Goal: Task Accomplishment & Management: Complete application form

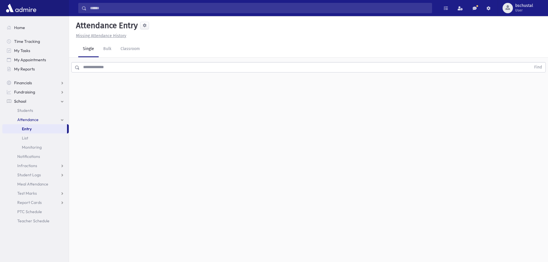
click at [136, 66] on input "text" at bounding box center [305, 67] width 451 height 10
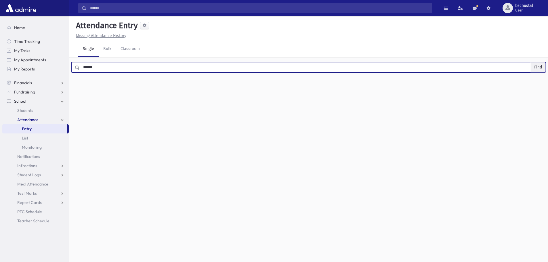
click at [539, 68] on button "Find" at bounding box center [537, 67] width 15 height 10
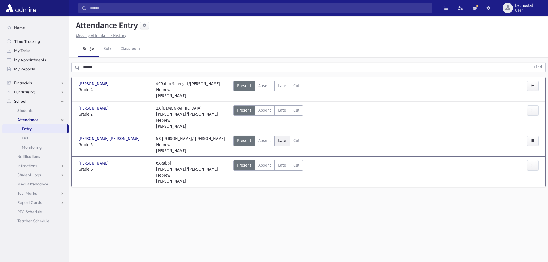
click at [282, 138] on span "Late" at bounding box center [282, 141] width 8 height 6
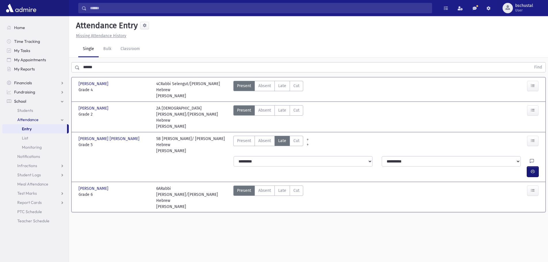
click at [530, 169] on span "button" at bounding box center [532, 171] width 4 height 5
click at [134, 67] on input "******" at bounding box center [305, 67] width 451 height 10
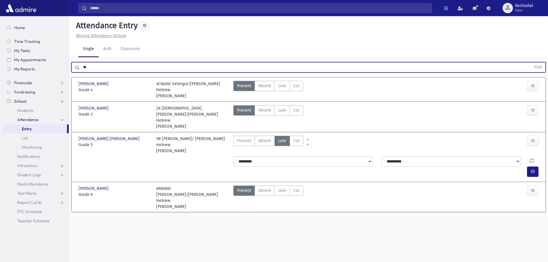
type input "*"
type input "****"
click at [533, 69] on button "Find" at bounding box center [537, 67] width 15 height 10
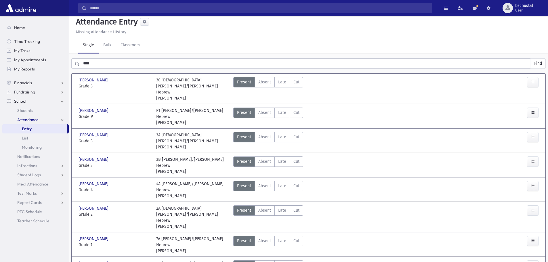
scroll to position [29, 0]
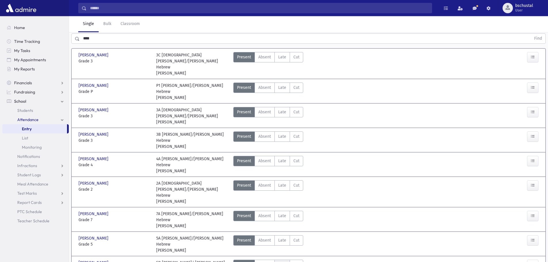
click at [276, 260] on label "Late Late" at bounding box center [282, 265] width 16 height 10
click at [275, 82] on label "Late Late" at bounding box center [282, 87] width 16 height 10
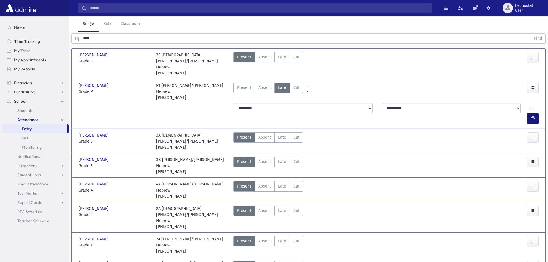
drag, startPoint x: 532, startPoint y: 101, endPoint x: 525, endPoint y: 100, distance: 7.2
click at [532, 116] on icon "button" at bounding box center [532, 118] width 4 height 5
click at [124, 32] on link "Classroom" at bounding box center [130, 24] width 28 height 16
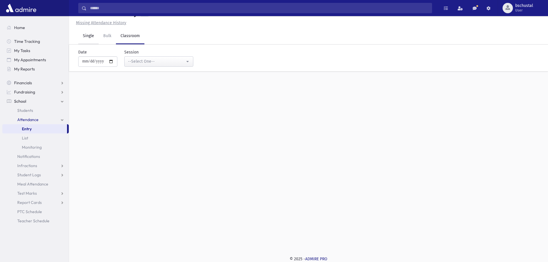
click at [92, 36] on link "Single" at bounding box center [88, 36] width 20 height 16
click at [127, 59] on input "text" at bounding box center [305, 54] width 451 height 10
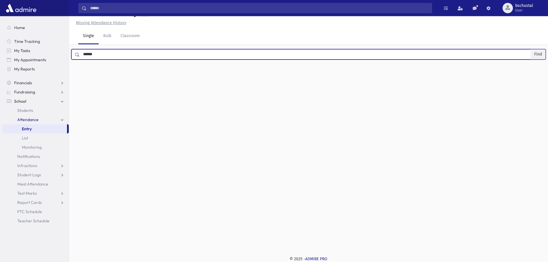
click at [539, 55] on button "Find" at bounding box center [537, 54] width 15 height 10
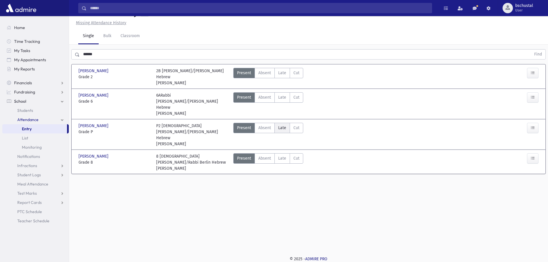
click at [279, 125] on span "Late" at bounding box center [282, 128] width 8 height 6
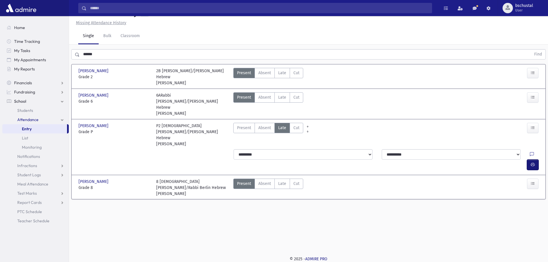
click at [535, 160] on button "button" at bounding box center [532, 165] width 11 height 10
drag, startPoint x: 99, startPoint y: 56, endPoint x: 97, endPoint y: 58, distance: 3.4
click at [99, 56] on input "******" at bounding box center [305, 54] width 451 height 10
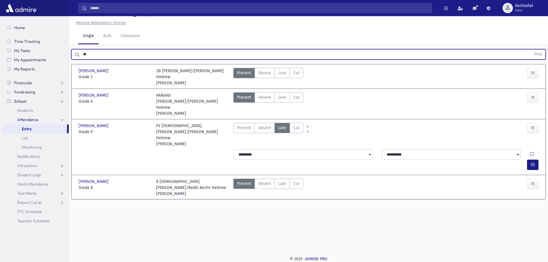
type input "*"
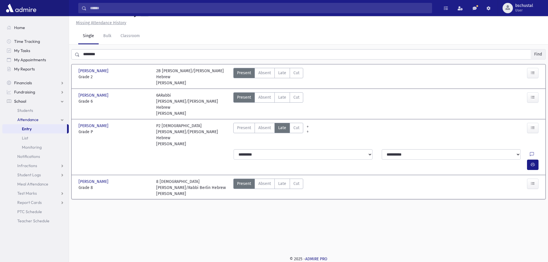
click at [538, 55] on button "Find" at bounding box center [537, 54] width 15 height 10
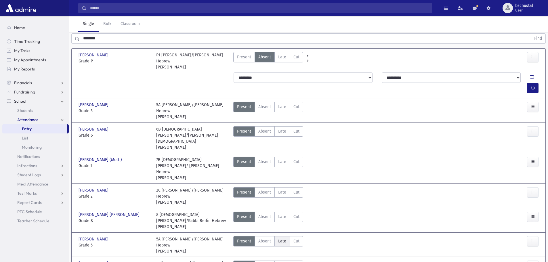
click at [282, 238] on span "Late" at bounding box center [282, 241] width 8 height 6
click at [280, 60] on span "Late" at bounding box center [282, 57] width 8 height 6
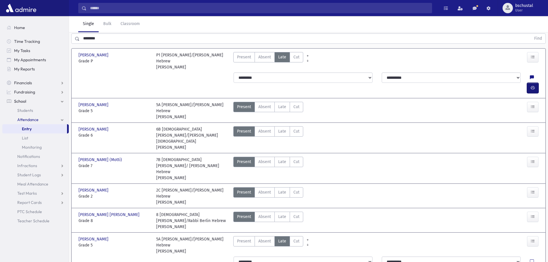
click at [535, 93] on button "button" at bounding box center [532, 88] width 11 height 10
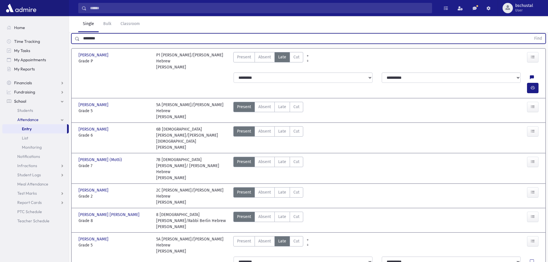
click at [133, 44] on input "********" at bounding box center [305, 38] width 451 height 10
type input "*"
type input "******"
click at [536, 43] on button "Find" at bounding box center [537, 39] width 15 height 10
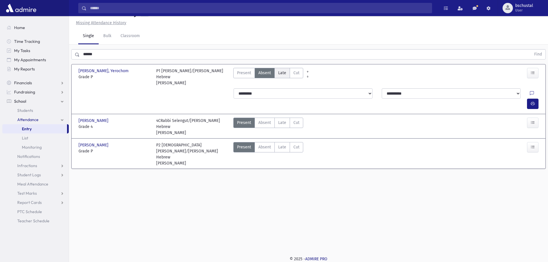
click at [281, 72] on span "Late" at bounding box center [282, 73] width 8 height 6
click at [535, 99] on button "button" at bounding box center [532, 104] width 11 height 10
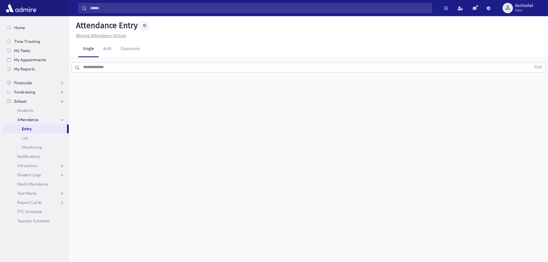
click at [131, 62] on input "text" at bounding box center [305, 67] width 451 height 10
click at [537, 66] on button "Find" at bounding box center [537, 67] width 15 height 10
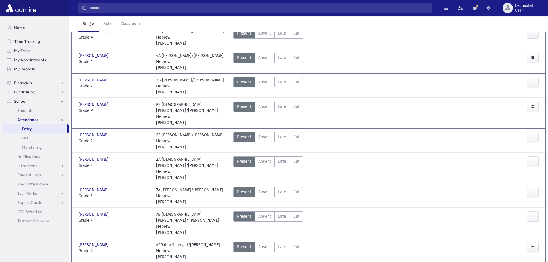
scroll to position [57, 0]
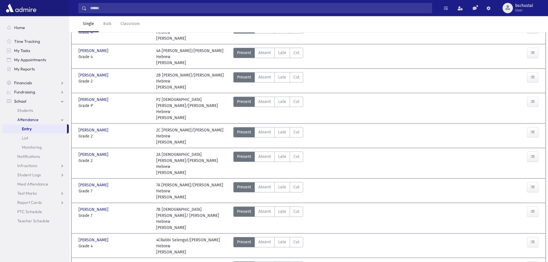
click at [283, 262] on span "Late" at bounding box center [282, 266] width 8 height 6
drag, startPoint x: 533, startPoint y: 226, endPoint x: 524, endPoint y: 219, distance: 11.9
click at [130, 15] on input "*******" at bounding box center [305, 10] width 451 height 10
type input "*"
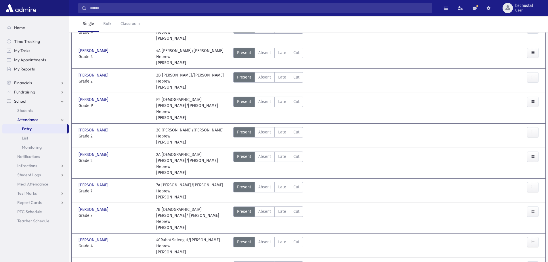
click at [533, 15] on button "Find" at bounding box center [537, 10] width 15 height 10
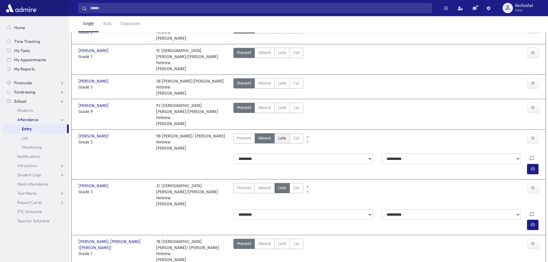
click at [280, 141] on span "Late" at bounding box center [282, 138] width 8 height 6
drag, startPoint x: 539, startPoint y: 193, endPoint x: 536, endPoint y: 193, distance: 3.4
click at [539, 174] on div at bounding box center [534, 169] width 14 height 10
click at [536, 174] on button "button" at bounding box center [532, 169] width 11 height 10
click at [98, 15] on input "****" at bounding box center [305, 10] width 451 height 10
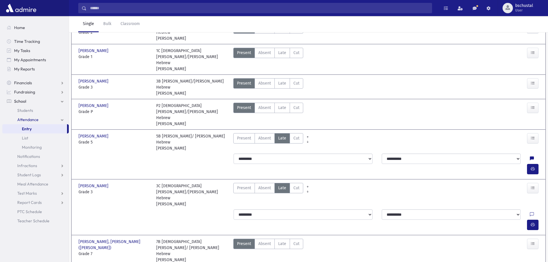
type input "*"
click at [539, 15] on button "Find" at bounding box center [537, 10] width 15 height 10
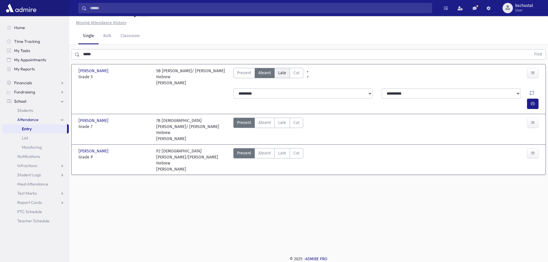
click at [281, 76] on span "Late" at bounding box center [282, 73] width 8 height 6
drag, startPoint x: 532, startPoint y: 105, endPoint x: 525, endPoint y: 106, distance: 7.0
click at [532, 105] on icon "button" at bounding box center [532, 103] width 4 height 5
click at [280, 150] on span "Late" at bounding box center [282, 153] width 8 height 6
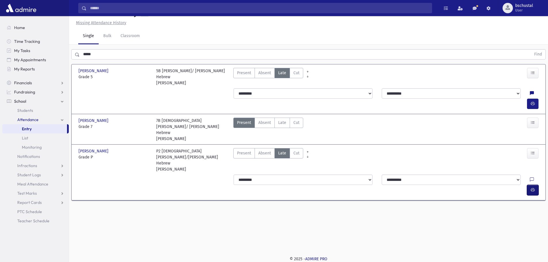
click at [531, 185] on button "button" at bounding box center [532, 190] width 11 height 10
click at [112, 59] on input "*****" at bounding box center [305, 54] width 451 height 10
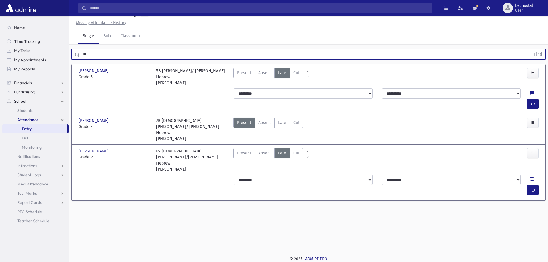
type input "*"
type input "*******"
click at [541, 59] on button "Find" at bounding box center [537, 54] width 15 height 10
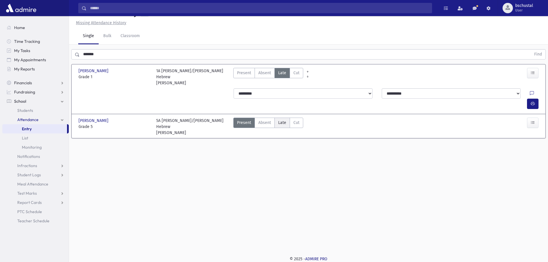
click at [285, 120] on span "Late" at bounding box center [282, 123] width 8 height 6
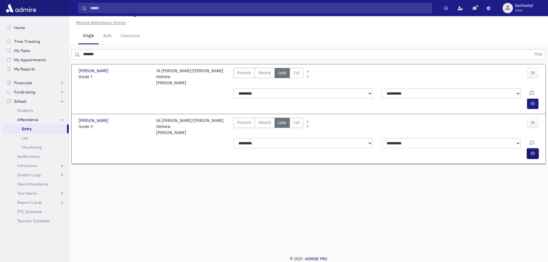
click at [531, 151] on icon "button" at bounding box center [532, 153] width 4 height 5
type input "*******"
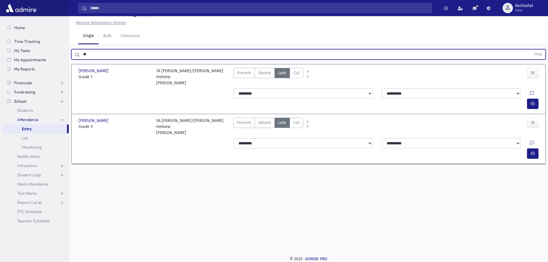
type input "*"
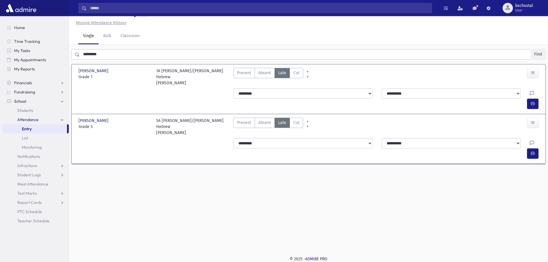
click at [537, 59] on button "Find" at bounding box center [537, 54] width 15 height 10
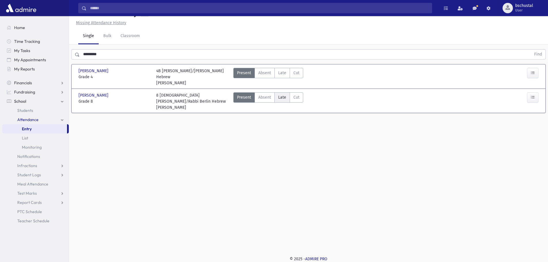
click at [283, 100] on span "Late" at bounding box center [282, 97] width 8 height 6
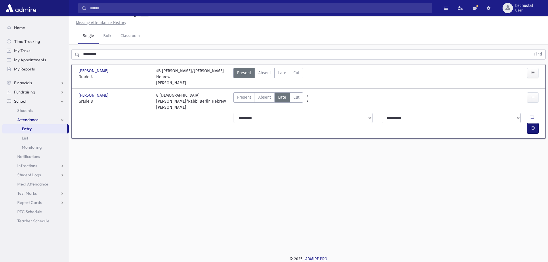
click at [536, 129] on button "button" at bounding box center [532, 128] width 11 height 10
drag, startPoint x: 107, startPoint y: 66, endPoint x: 112, endPoint y: 66, distance: 4.9
click at [107, 59] on input "*********" at bounding box center [305, 54] width 451 height 10
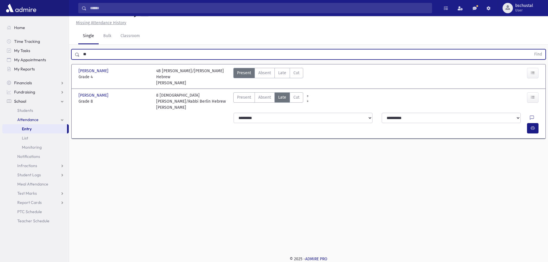
type input "*"
drag, startPoint x: 537, startPoint y: 65, endPoint x: 533, endPoint y: 65, distance: 4.0
click at [537, 59] on button "Find" at bounding box center [537, 54] width 15 height 10
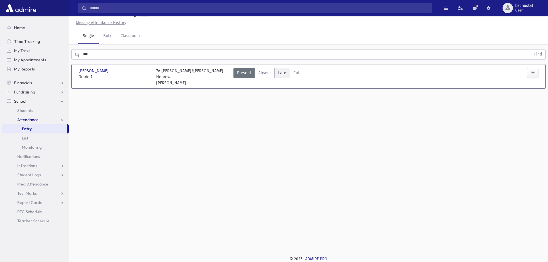
click at [285, 78] on label "Late Late" at bounding box center [282, 73] width 16 height 10
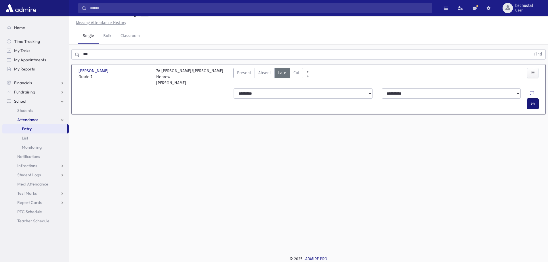
click at [534, 101] on button "button" at bounding box center [532, 104] width 11 height 10
click at [188, 59] on input "***" at bounding box center [305, 54] width 451 height 10
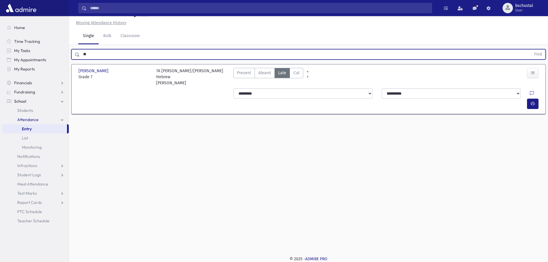
type input "*"
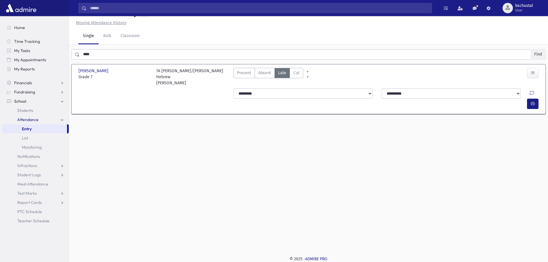
click at [539, 59] on button "Find" at bounding box center [537, 54] width 15 height 10
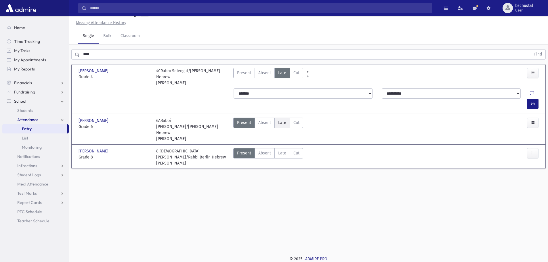
click at [285, 122] on span "Late" at bounding box center [282, 123] width 8 height 6
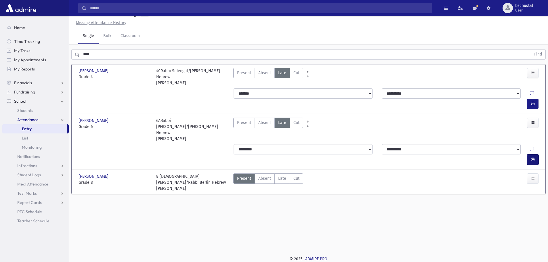
click at [532, 157] on icon "button" at bounding box center [532, 159] width 4 height 5
click at [281, 175] on span "Late" at bounding box center [282, 178] width 8 height 6
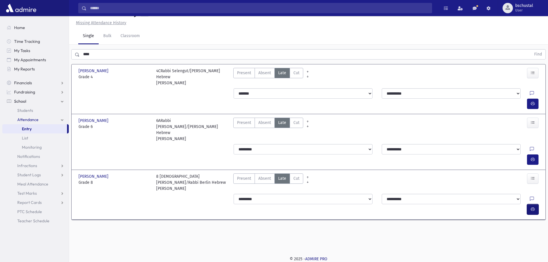
click at [533, 207] on icon "button" at bounding box center [532, 209] width 4 height 5
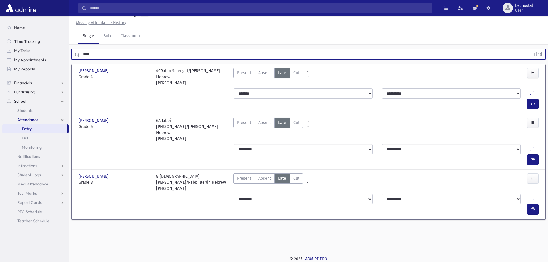
click at [118, 59] on input "****" at bounding box center [305, 54] width 451 height 10
type input "*"
type input "******"
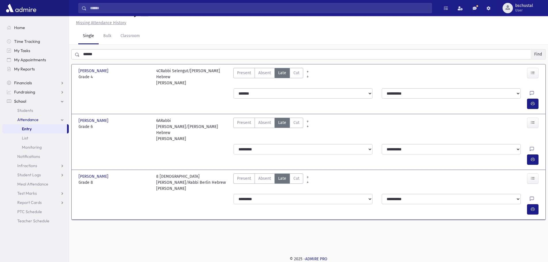
click at [535, 59] on button "Find" at bounding box center [537, 54] width 15 height 10
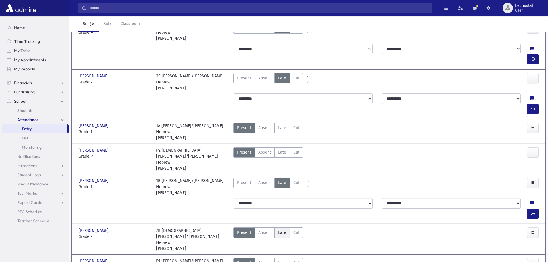
click at [278, 229] on span "Late" at bounding box center [282, 232] width 8 height 6
click at [281, 149] on span "Late" at bounding box center [282, 152] width 8 height 6
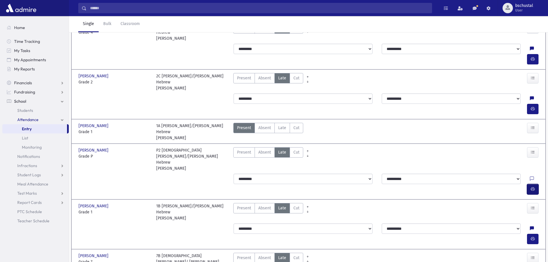
click at [530, 187] on icon "button" at bounding box center [532, 189] width 4 height 5
